Goal: Navigation & Orientation: Find specific page/section

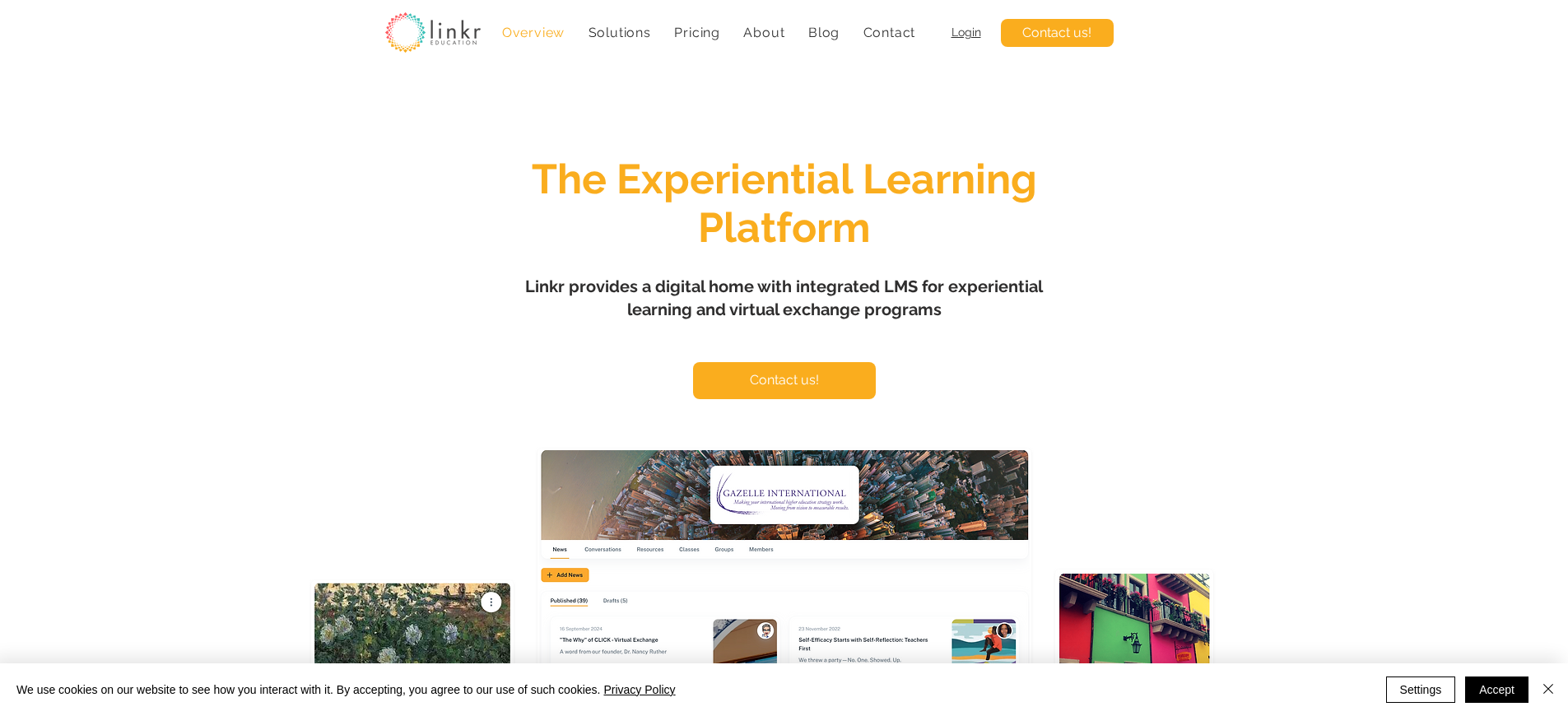
click at [966, 32] on span "Login" at bounding box center [967, 32] width 30 height 13
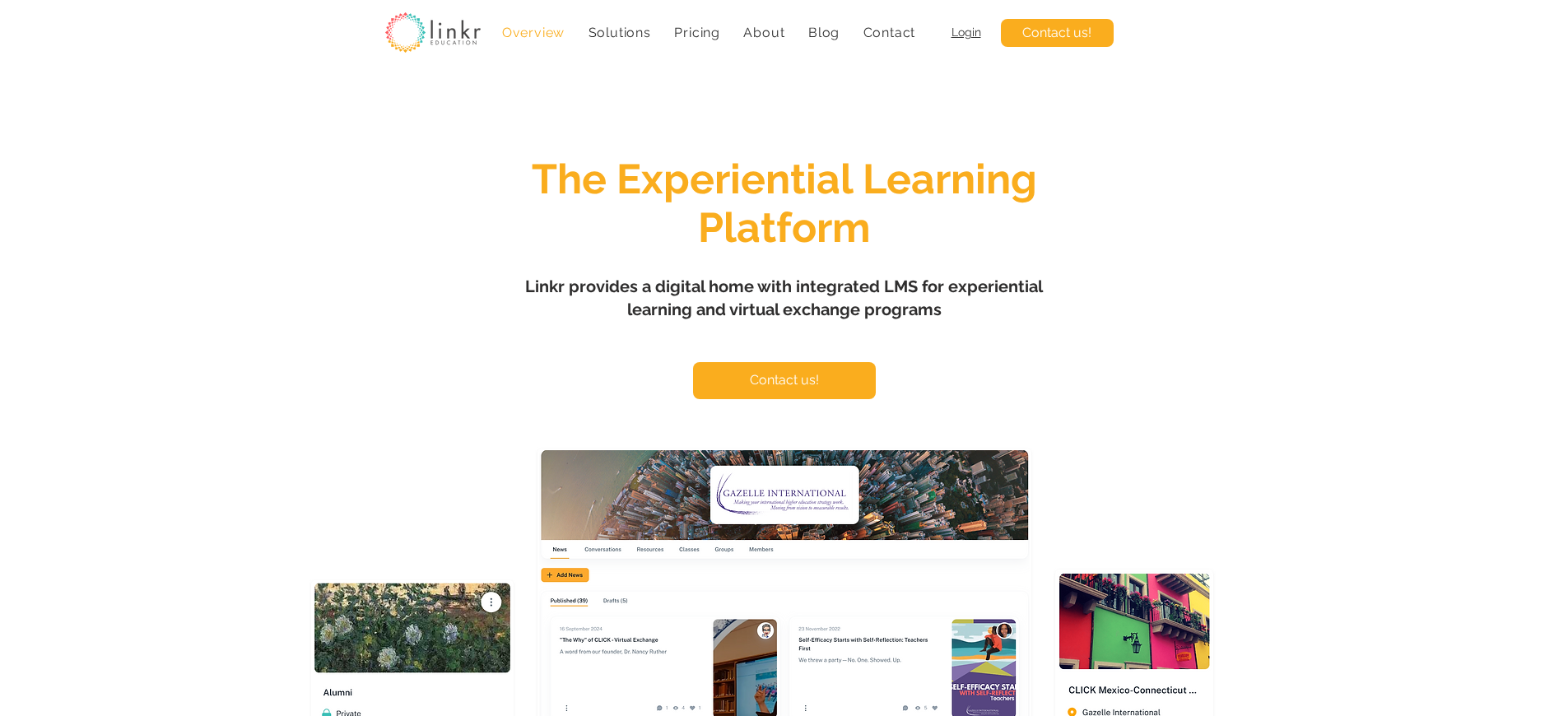
click at [966, 32] on span "Login" at bounding box center [967, 32] width 30 height 13
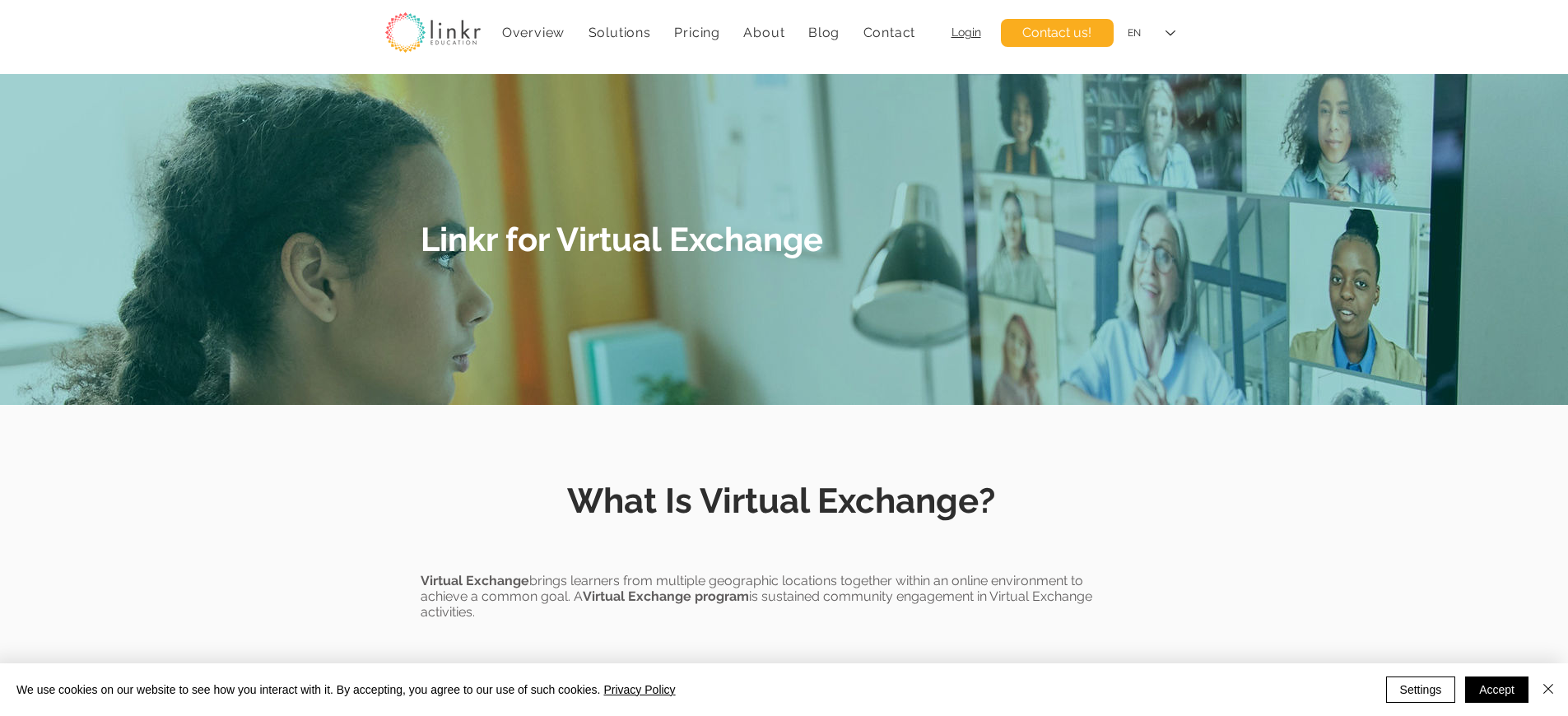
click at [624, 238] on span "Linkr for Virtual Exchange" at bounding box center [622, 238] width 403 height 39
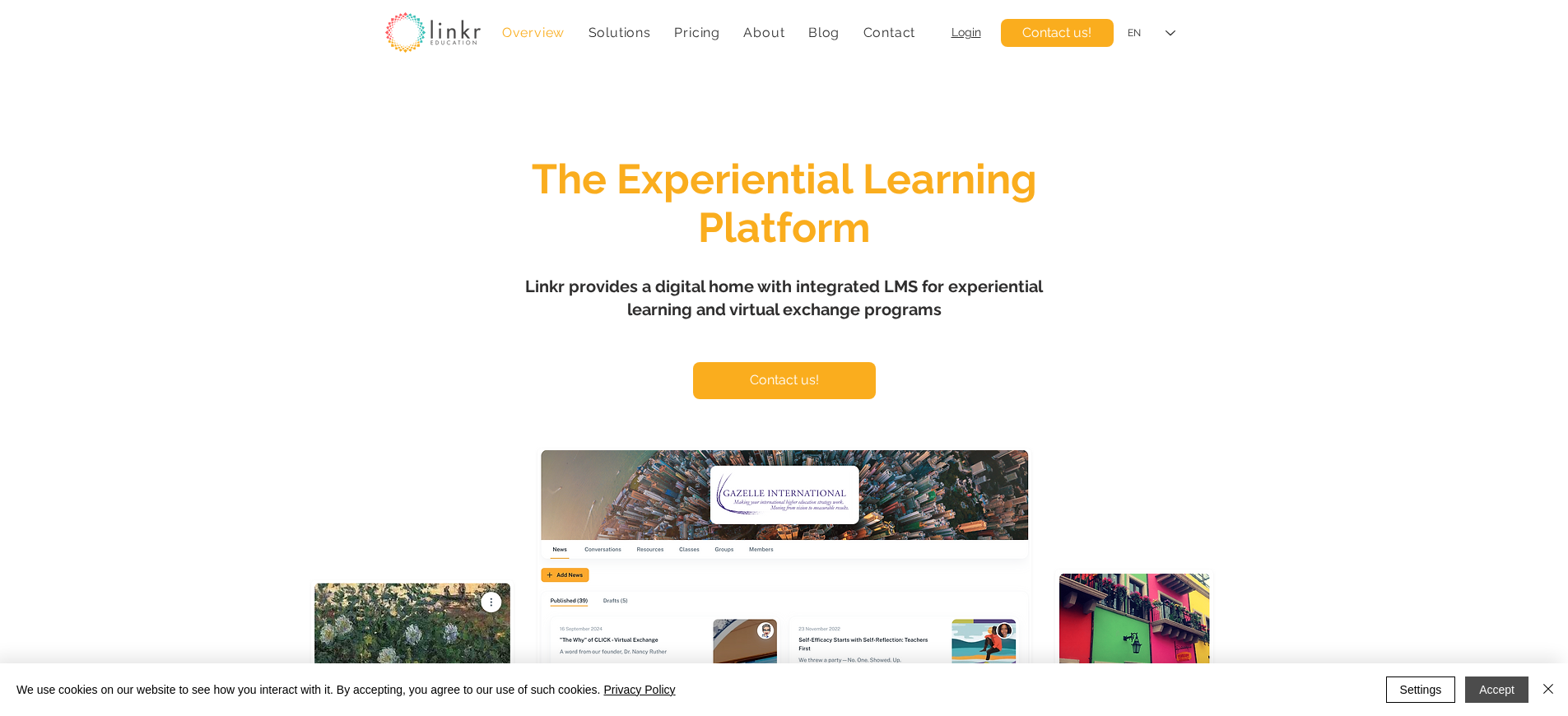
click at [1496, 690] on button "Accept" at bounding box center [1496, 690] width 64 height 26
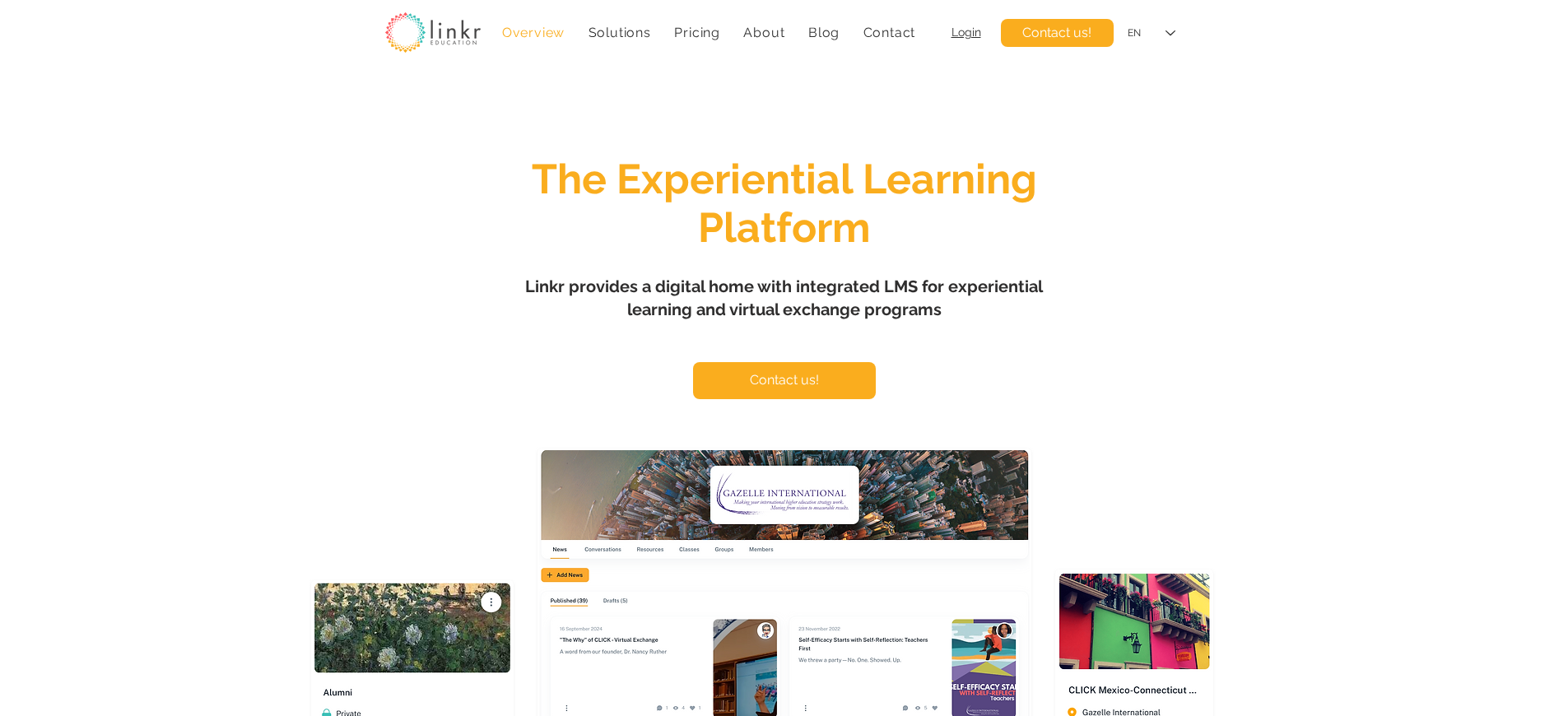
scroll to position [1457, 0]
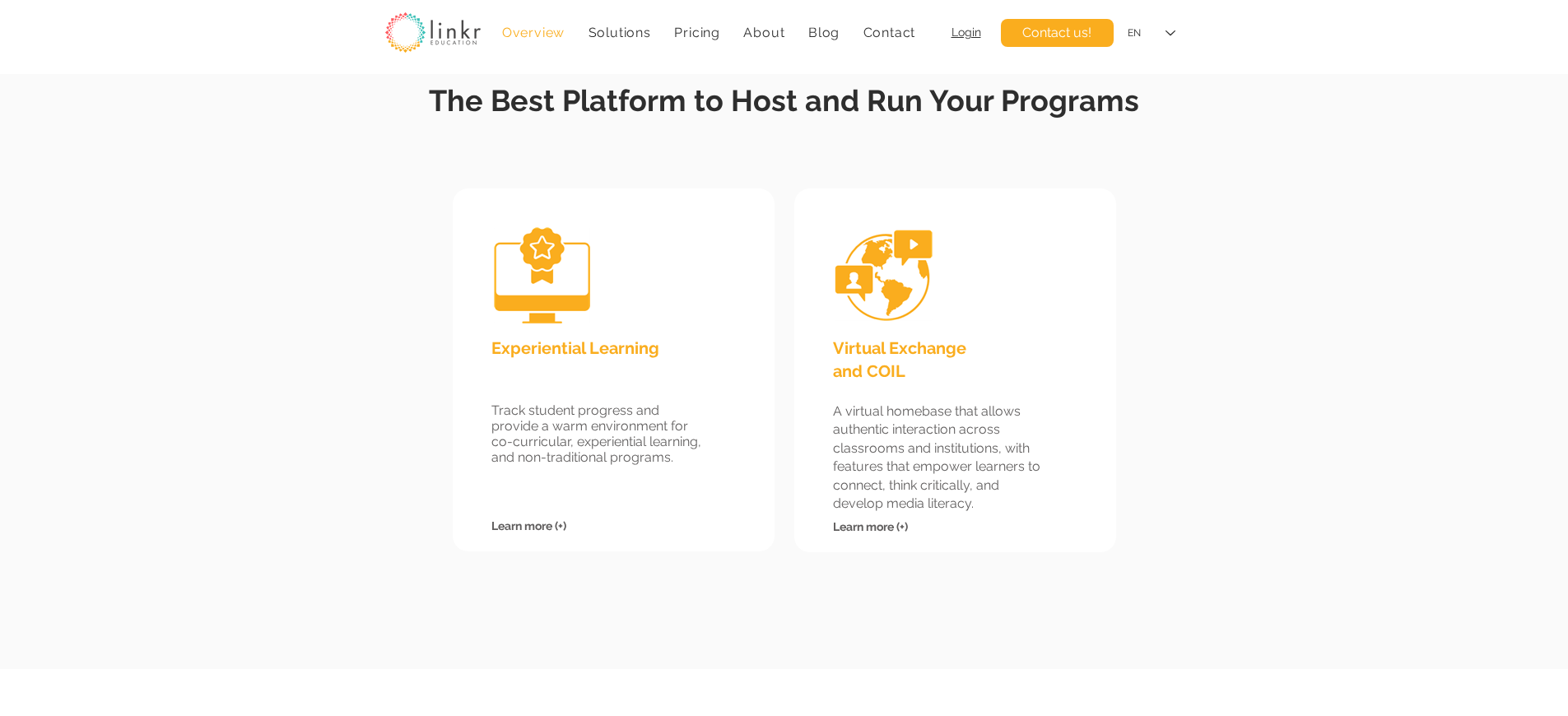
click at [899, 346] on span "Virtual Exchange and COIL" at bounding box center [900, 360] width 134 height 43
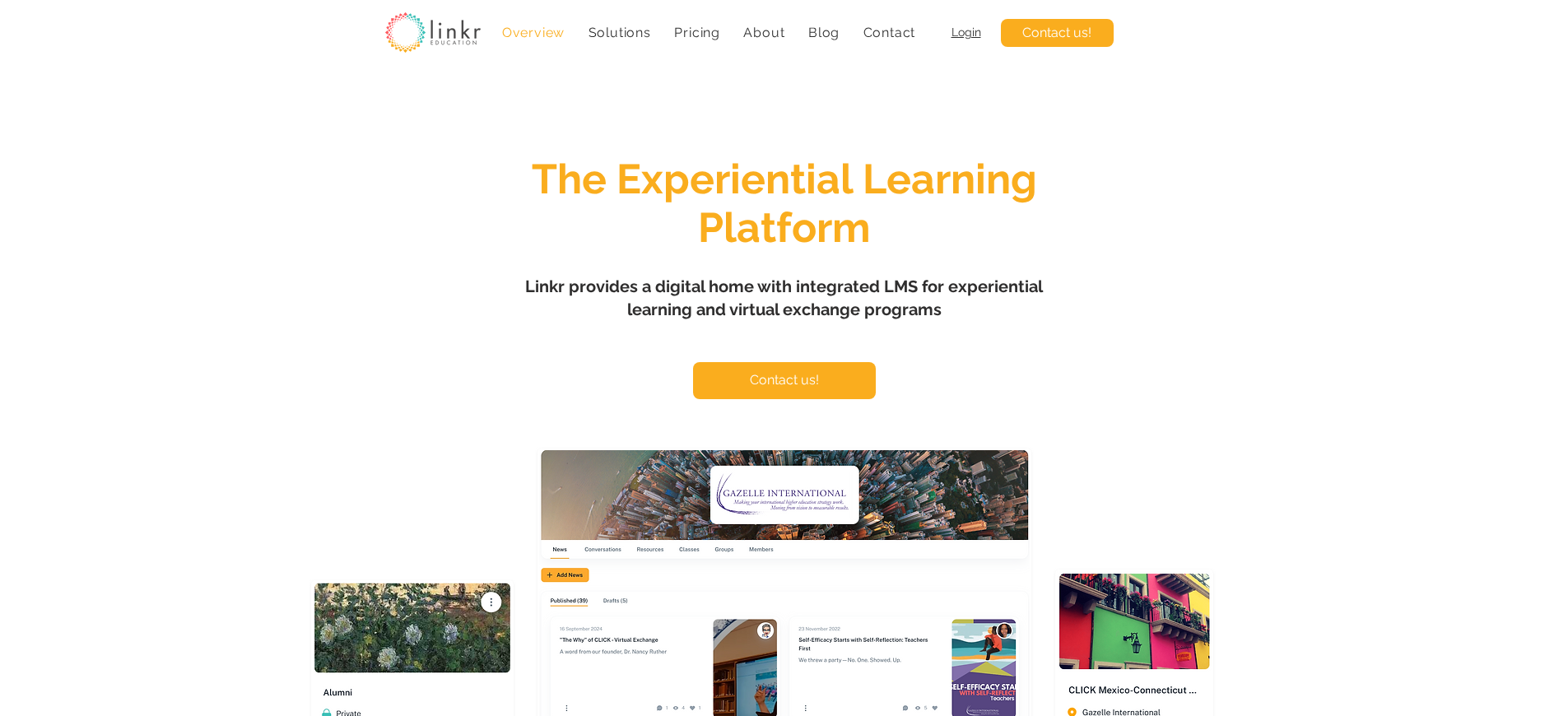
click at [966, 32] on span "Login" at bounding box center [967, 32] width 30 height 13
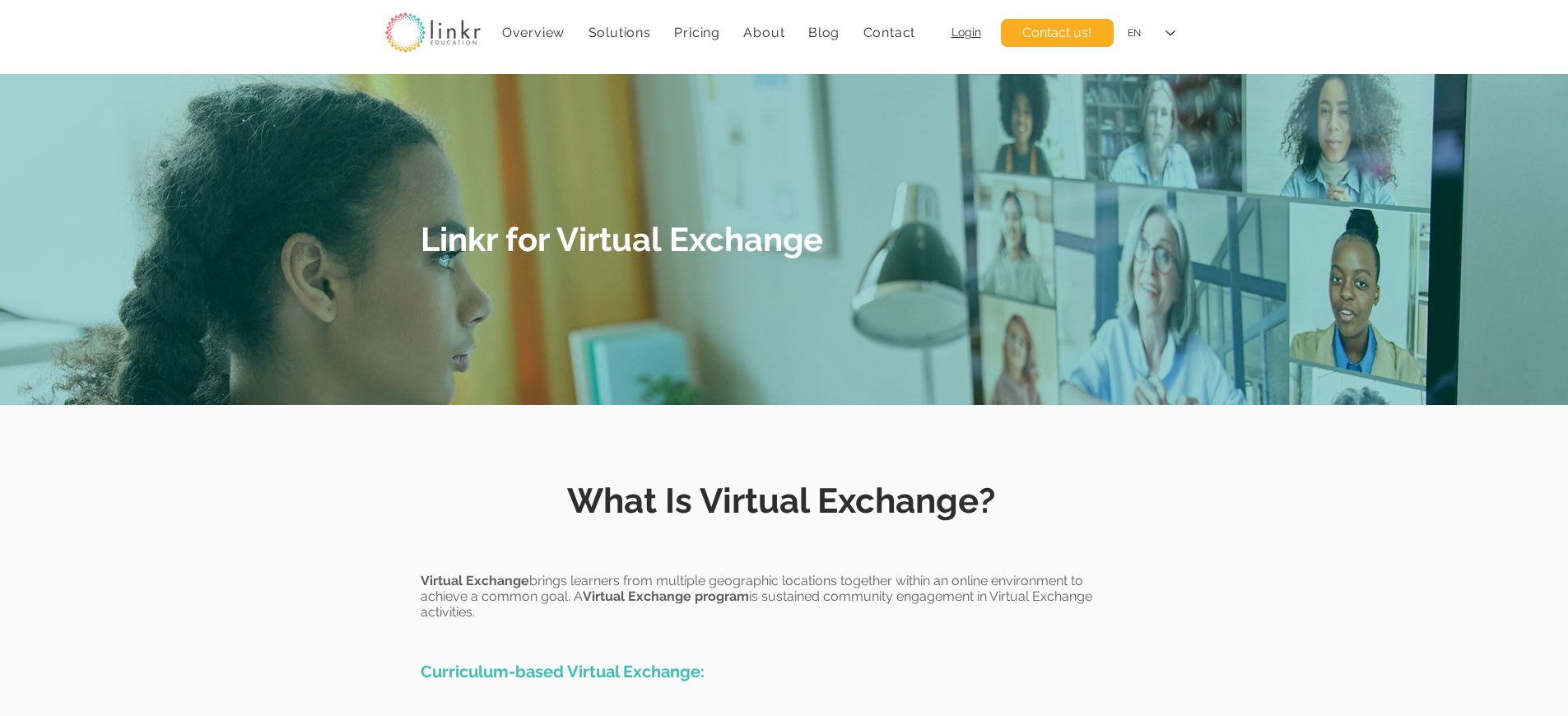
click at [624, 238] on span "Linkr for Virtual Exchange" at bounding box center [622, 238] width 403 height 39
